Goal: Task Accomplishment & Management: Complete application form

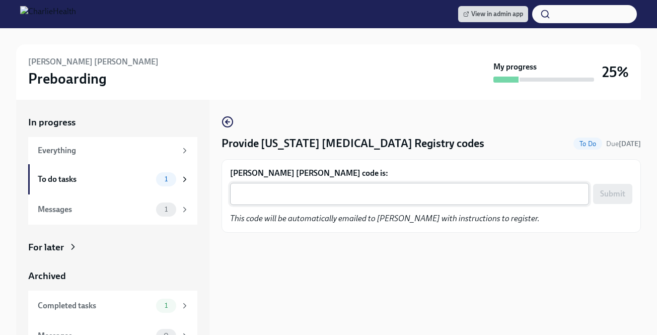
click at [333, 198] on textarea "Marley Adams's code is:" at bounding box center [409, 194] width 347 height 12
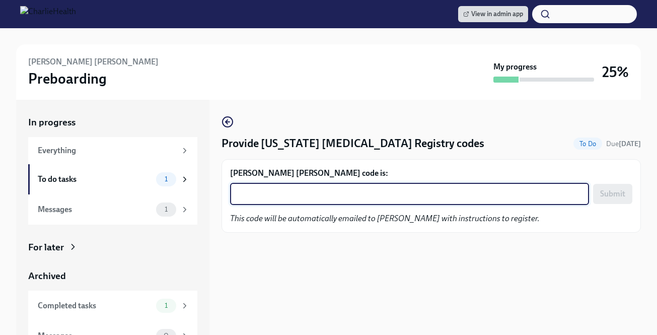
paste textarea "IWK03D6C19L3"
type textarea "IWK03D6C19L3"
click at [626, 190] on button "Submit" at bounding box center [612, 194] width 39 height 20
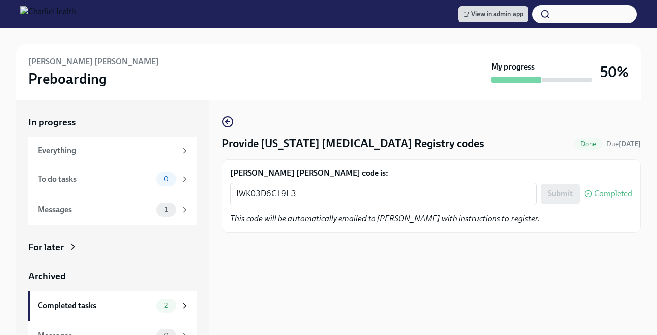
click at [577, 81] on div at bounding box center [568, 80] width 50 height 4
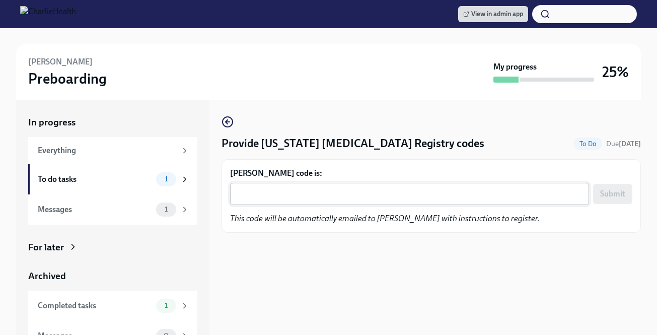
click at [299, 190] on textarea "[PERSON_NAME] code is:" at bounding box center [409, 194] width 347 height 12
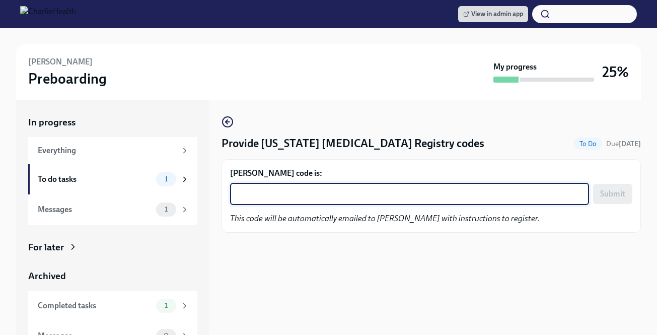
paste textarea "49CBQZ192FZD"
type textarea "49CBQZ192FZD"
click at [612, 200] on button "Submit" at bounding box center [612, 194] width 39 height 20
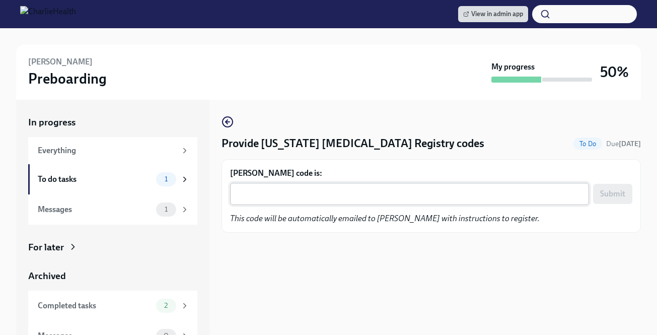
click at [380, 187] on div "x ​" at bounding box center [409, 194] width 359 height 22
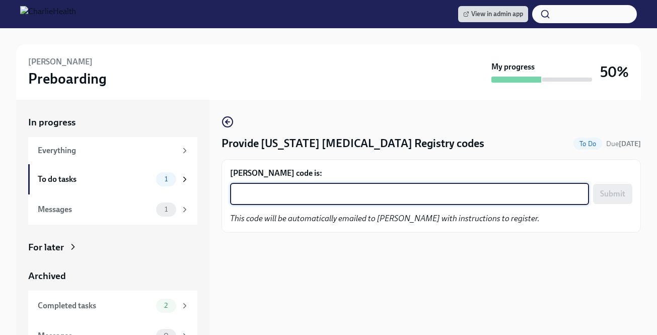
paste textarea "75R3S2AYRFS1"
type textarea "75R3S2AYRFS1"
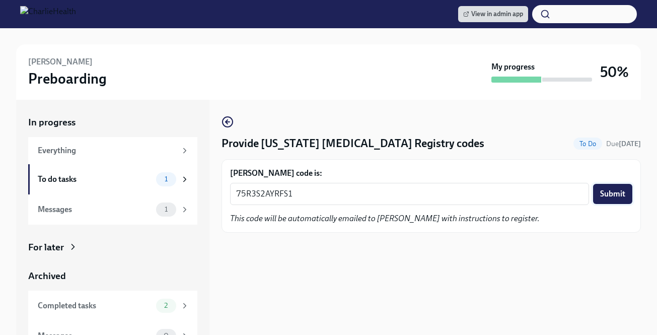
click at [613, 190] on span "Submit" at bounding box center [612, 194] width 25 height 10
